Goal: Task Accomplishment & Management: Manage account settings

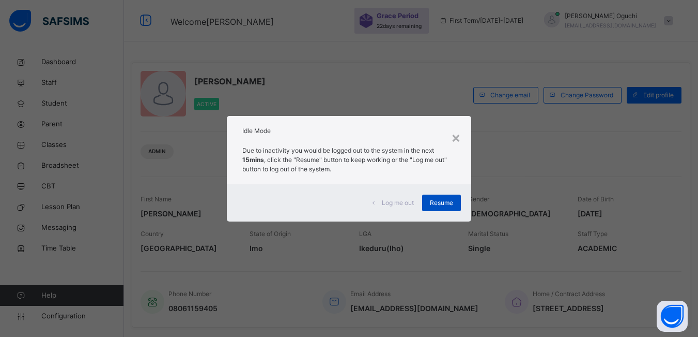
click at [446, 202] on span "Resume" at bounding box center [441, 202] width 23 height 9
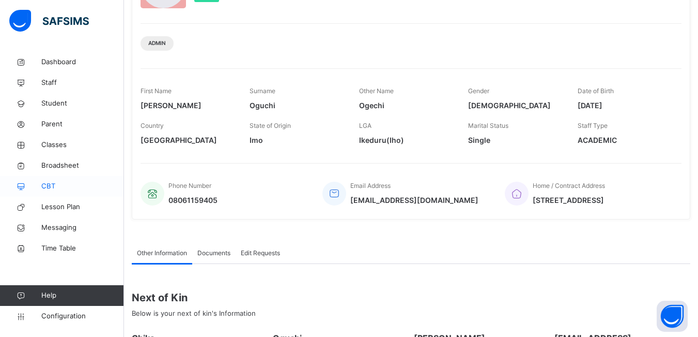
scroll to position [225, 0]
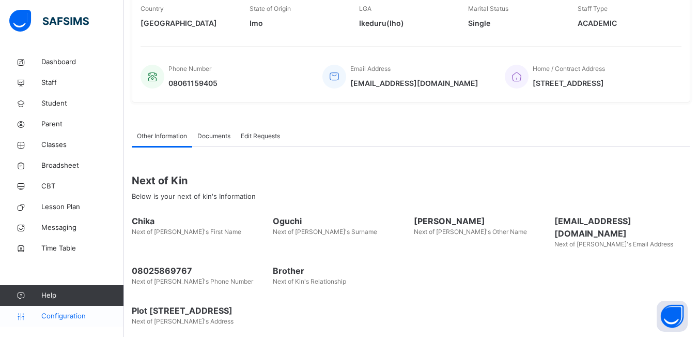
click at [76, 315] on span "Configuration" at bounding box center [82, 316] width 82 height 10
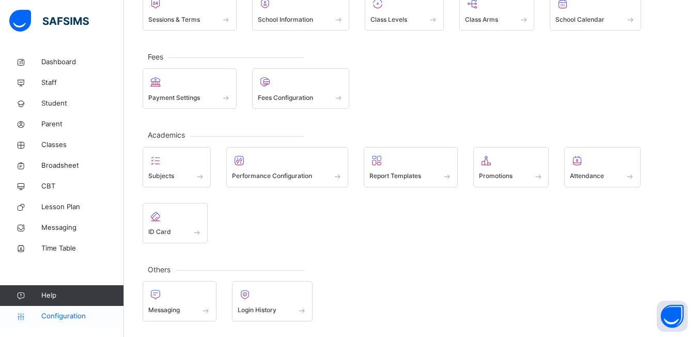
scroll to position [94, 0]
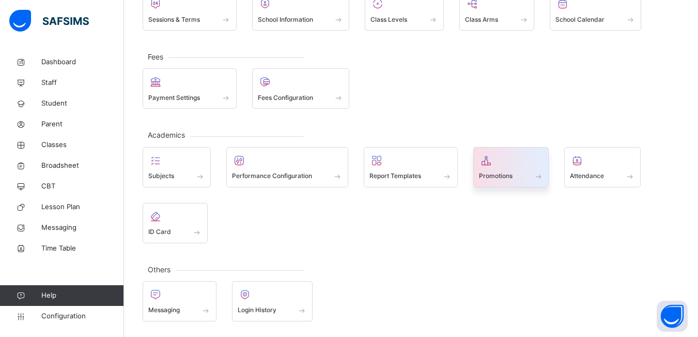
click at [508, 178] on span "Promotions" at bounding box center [496, 175] width 34 height 9
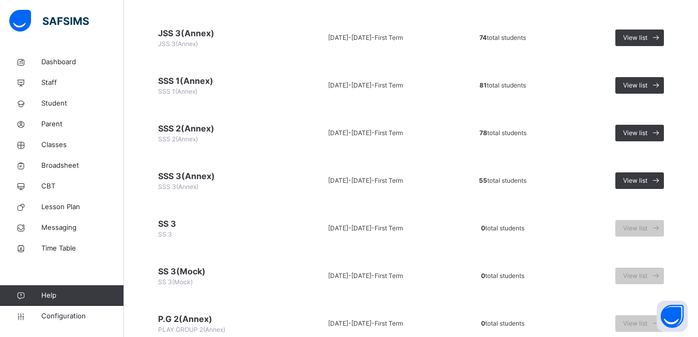
scroll to position [1034, 0]
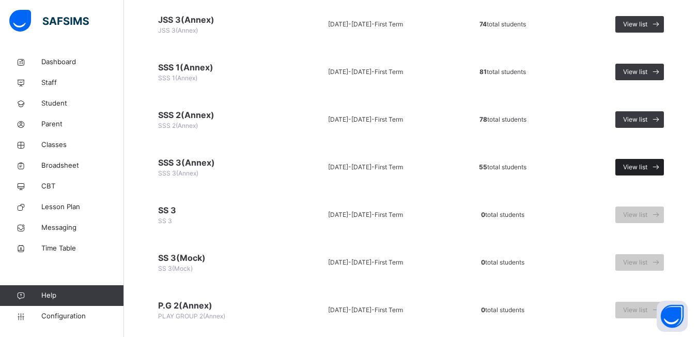
click at [648, 165] on span "View list" at bounding box center [635, 166] width 24 height 9
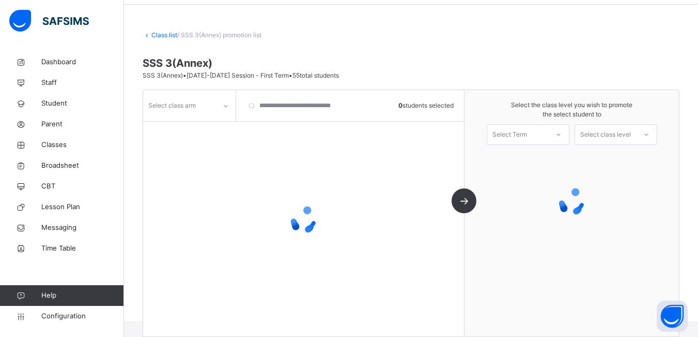
scroll to position [52, 0]
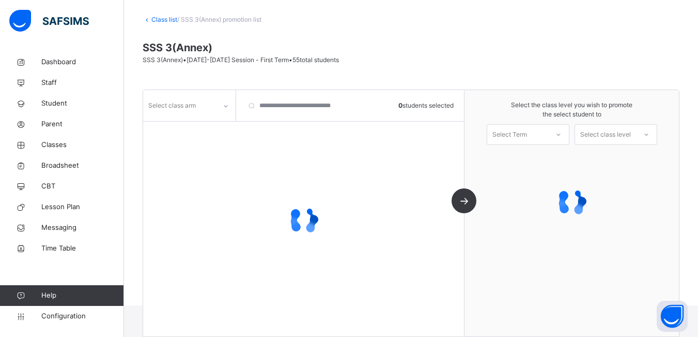
click at [562, 134] on icon at bounding box center [559, 134] width 6 height 10
click at [224, 106] on icon at bounding box center [226, 106] width 6 height 10
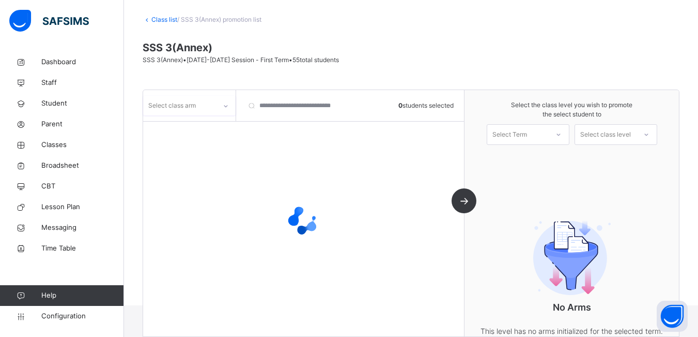
click at [225, 108] on icon at bounding box center [226, 106] width 6 height 10
click at [226, 107] on icon at bounding box center [226, 106] width 4 height 2
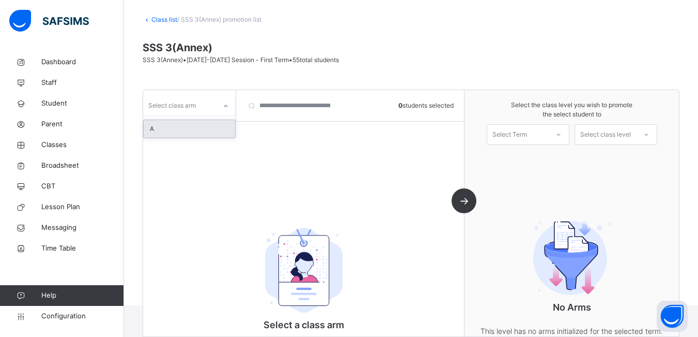
click at [228, 106] on icon at bounding box center [226, 106] width 6 height 10
click at [226, 107] on icon at bounding box center [226, 106] width 6 height 10
click at [565, 138] on div at bounding box center [559, 135] width 19 height 18
click at [562, 133] on icon at bounding box center [559, 134] width 6 height 10
click at [559, 136] on div at bounding box center [559, 135] width 19 height 18
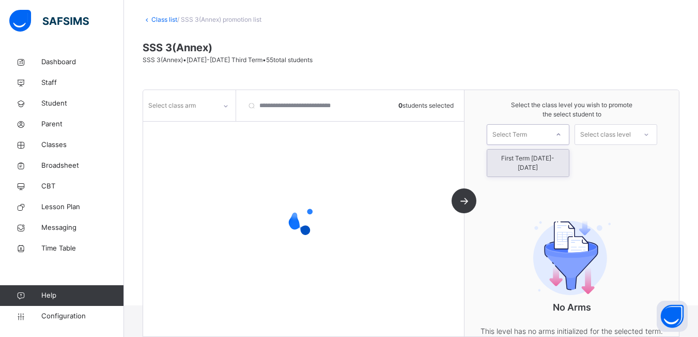
click at [548, 160] on div "First Term [DATE]-[DATE]" at bounding box center [528, 162] width 82 height 27
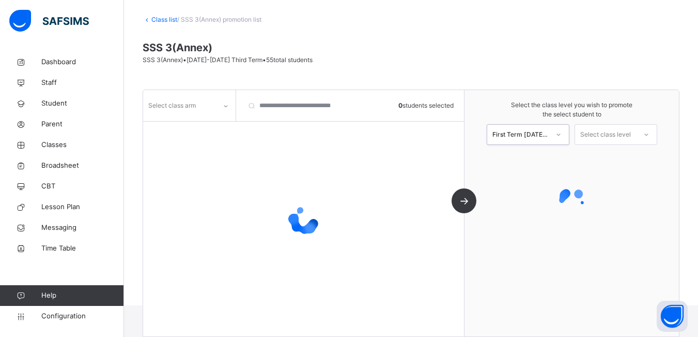
click at [650, 134] on icon at bounding box center [647, 134] width 6 height 10
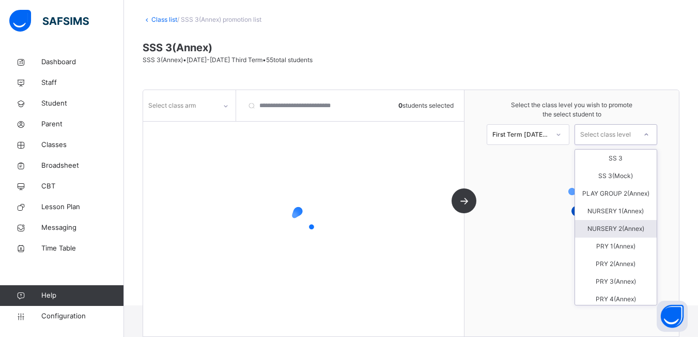
scroll to position [30, 0]
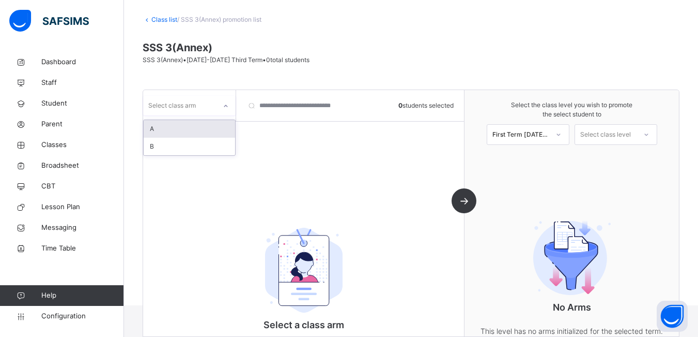
click at [230, 108] on div at bounding box center [226, 106] width 18 height 17
click at [195, 132] on div "A" at bounding box center [189, 129] width 91 height 18
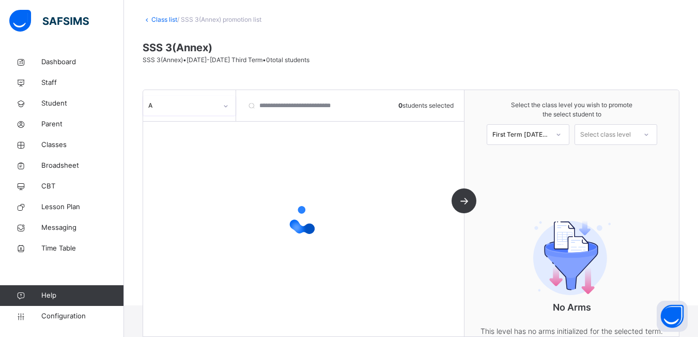
click at [225, 107] on icon at bounding box center [226, 106] width 6 height 10
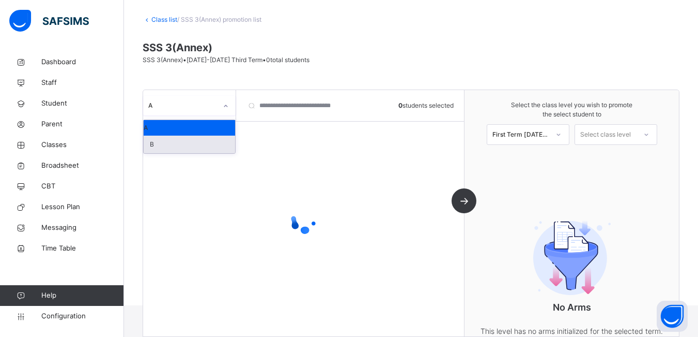
click at [209, 148] on div "B" at bounding box center [189, 144] width 91 height 18
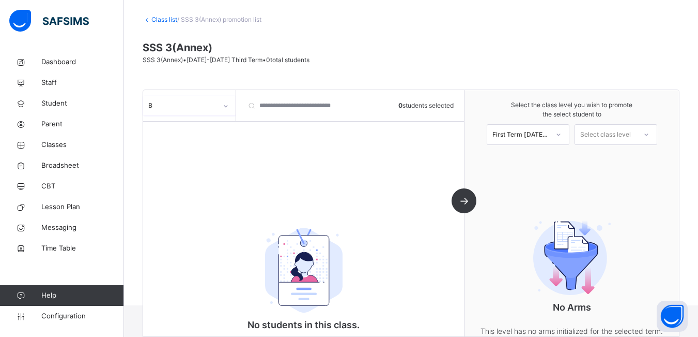
click at [229, 108] on div at bounding box center [226, 106] width 18 height 17
click at [656, 134] on div at bounding box center [646, 135] width 19 height 18
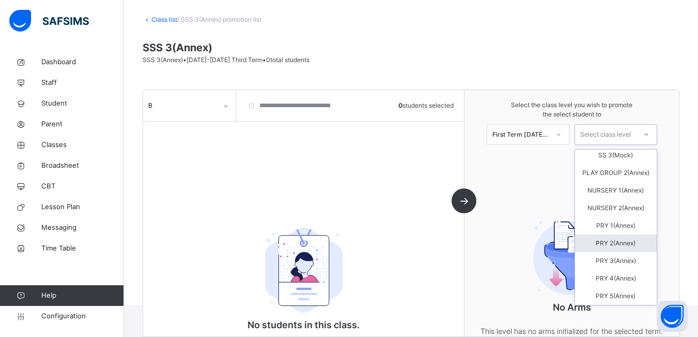
scroll to position [0, 0]
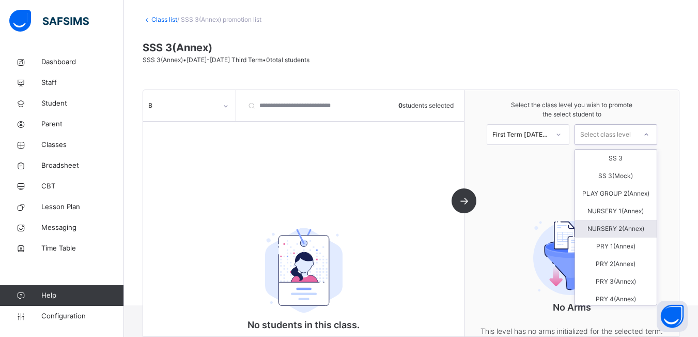
click at [225, 108] on icon at bounding box center [226, 106] width 6 height 10
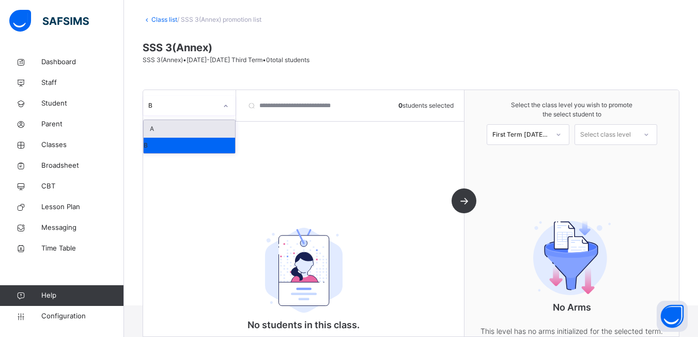
click at [196, 126] on div "A" at bounding box center [189, 129] width 91 height 18
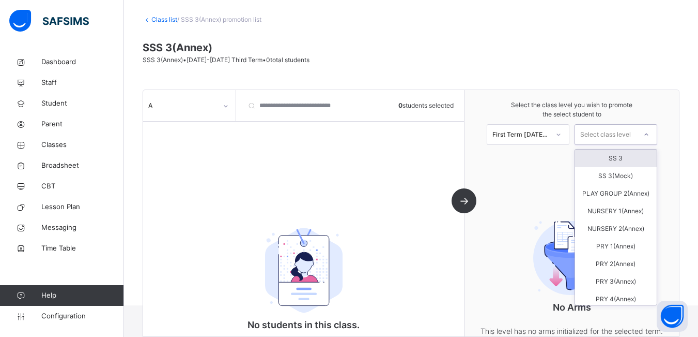
click at [650, 136] on icon at bounding box center [647, 134] width 6 height 10
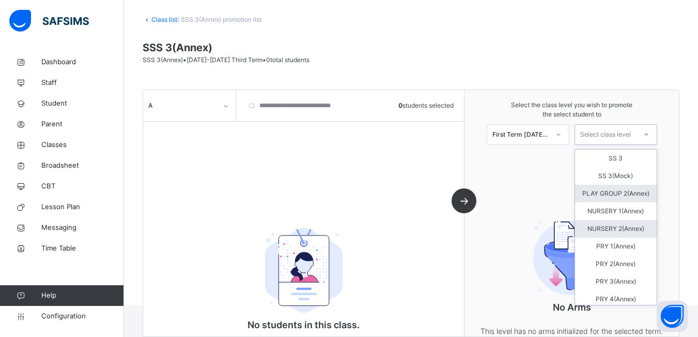
scroll to position [30, 0]
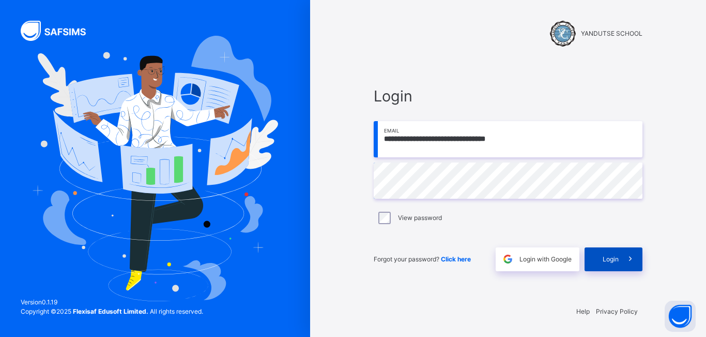
click at [604, 261] on span "Login" at bounding box center [611, 258] width 16 height 9
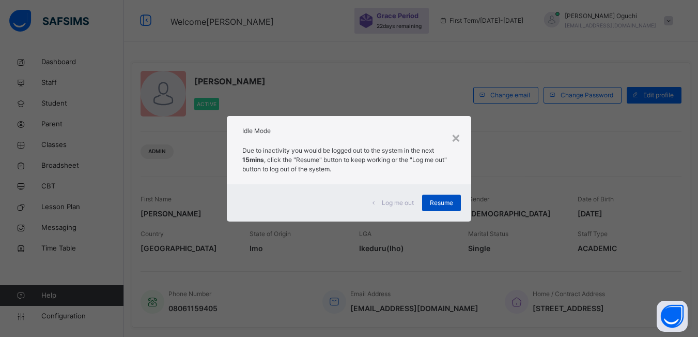
click at [443, 199] on span "Resume" at bounding box center [441, 202] width 23 height 9
